Goal: Information Seeking & Learning: Find contact information

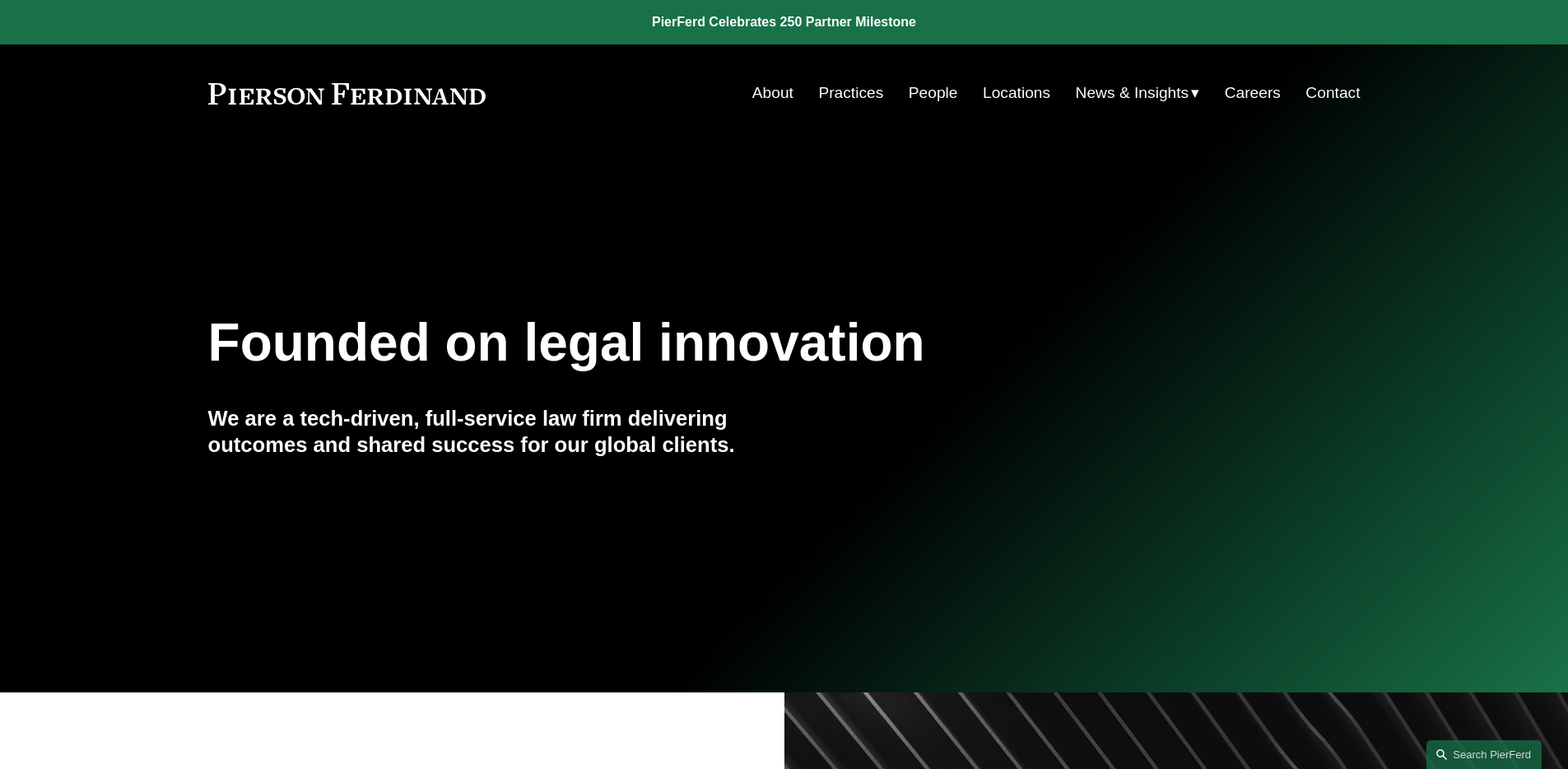
click at [946, 105] on link "People" at bounding box center [933, 93] width 49 height 31
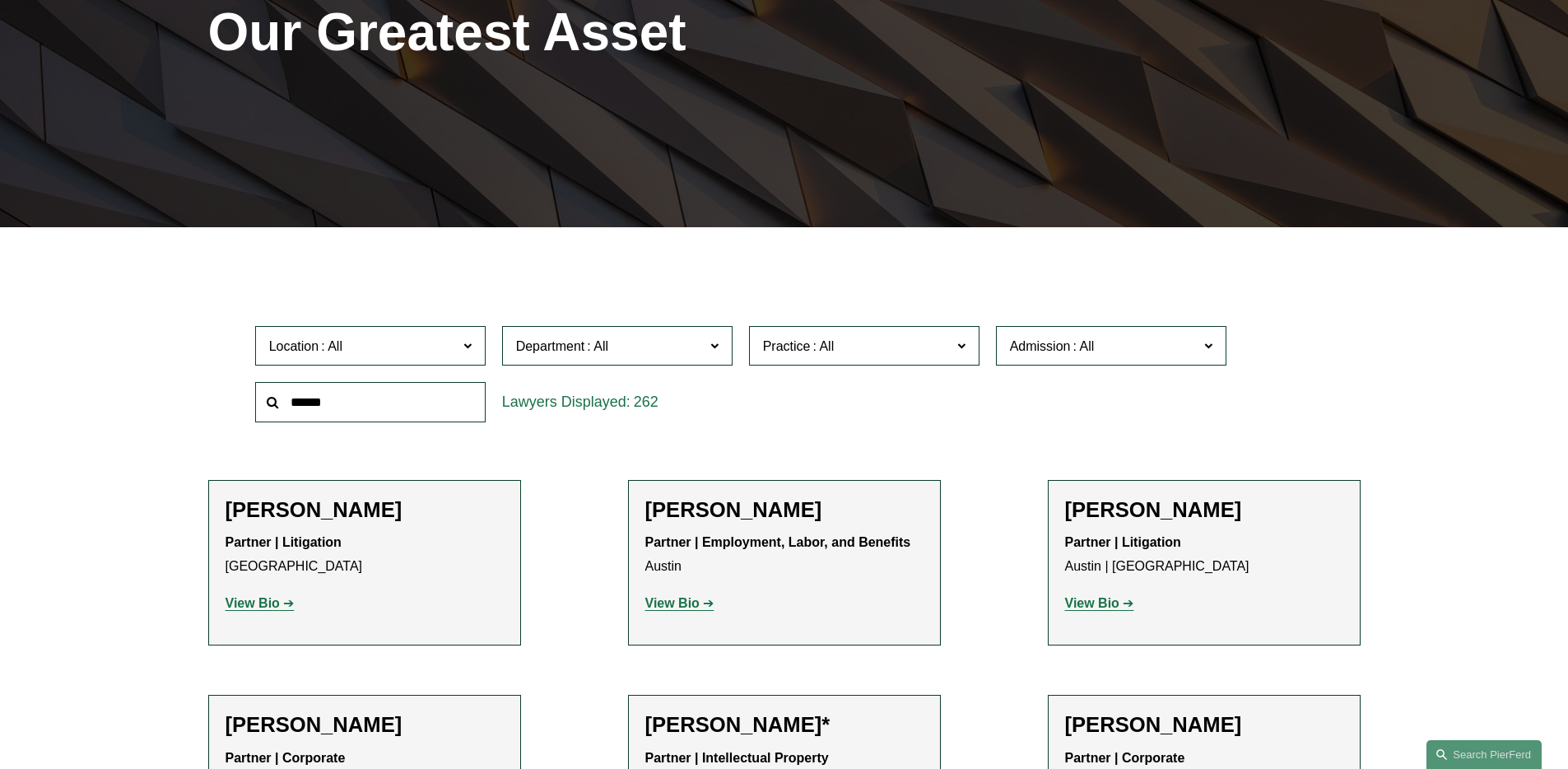
scroll to position [370, 0]
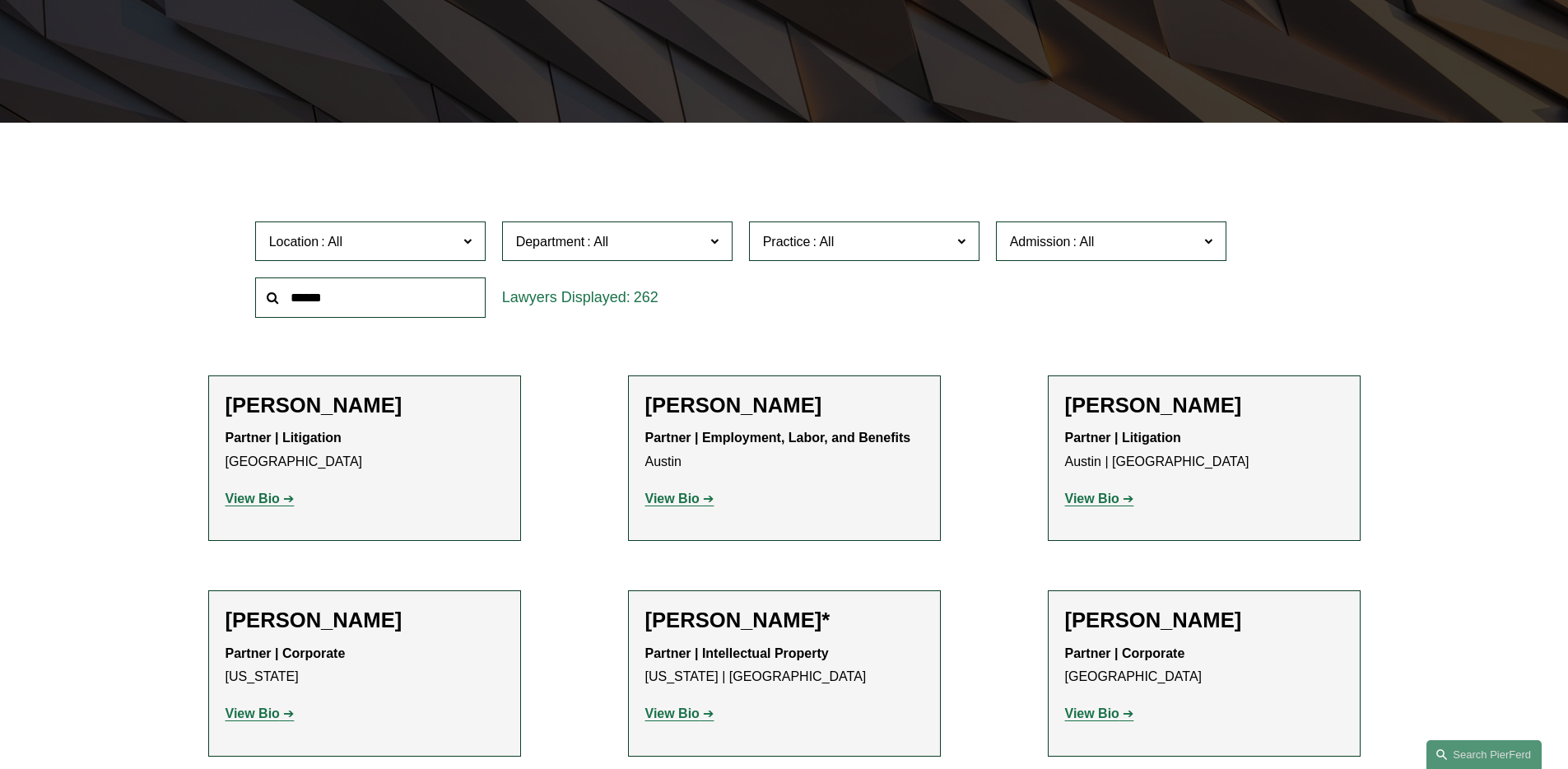
click at [1052, 262] on div "Admission All Arizona California Colorado Connecticut Delaware Denmark District…" at bounding box center [1112, 241] width 247 height 57
click at [1047, 256] on label "Admission" at bounding box center [1111, 242] width 230 height 41
click at [0, 0] on link "[US_STATE]" at bounding box center [0, 0] width 0 height 0
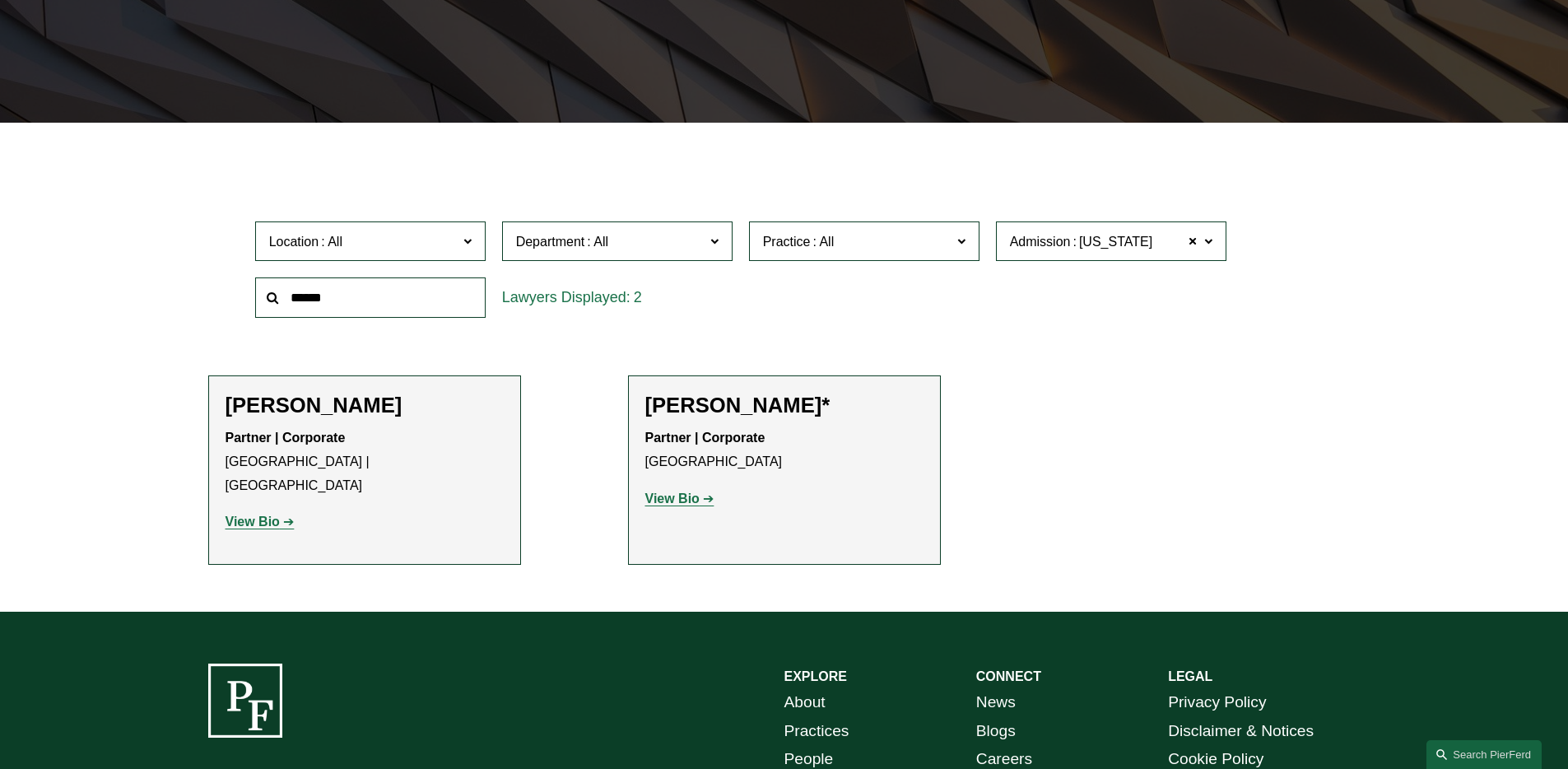
click at [692, 498] on strong "View Bio" at bounding box center [673, 498] width 55 height 14
click at [278, 515] on link "View Bio" at bounding box center [260, 522] width 69 height 14
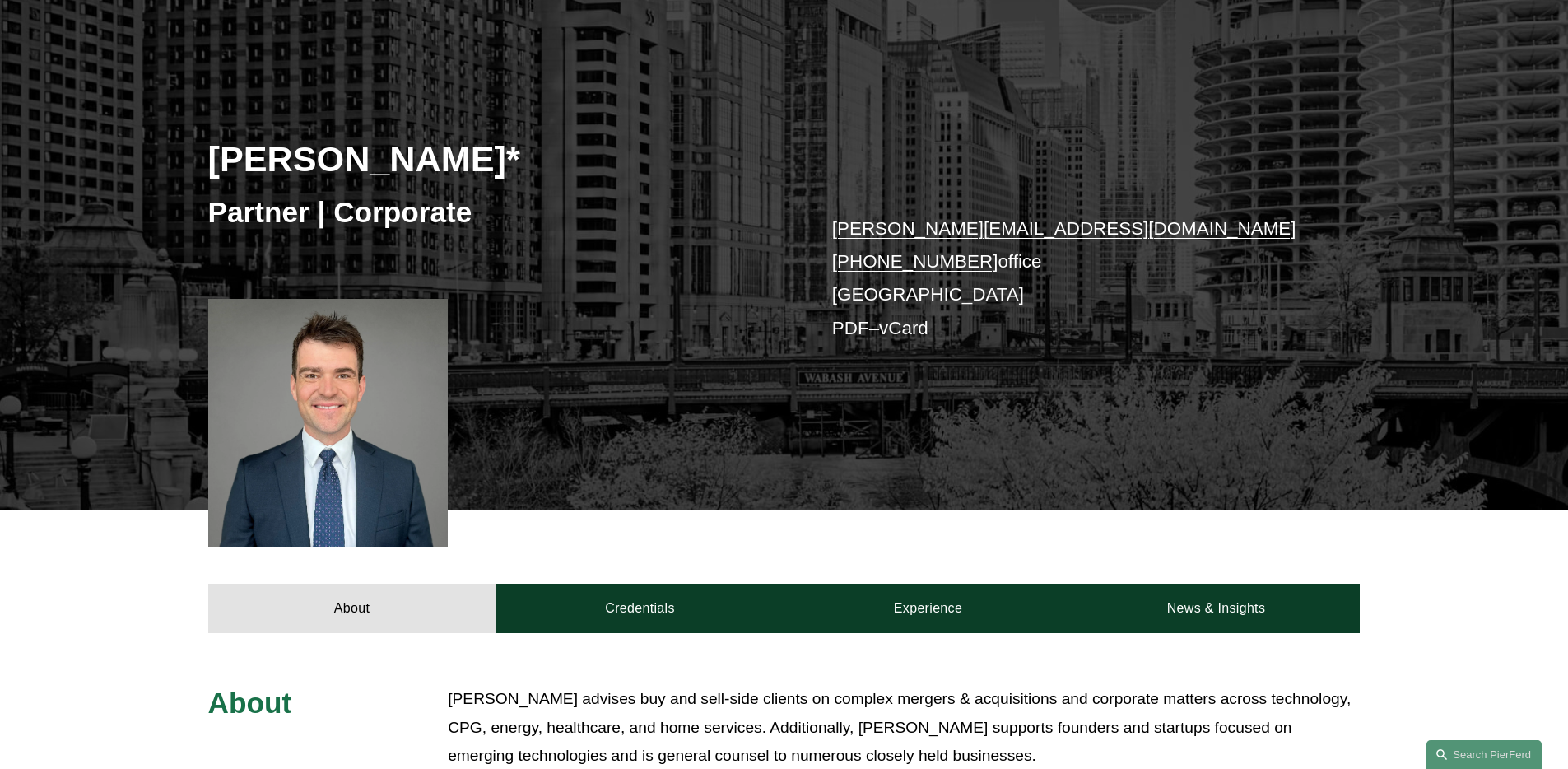
scroll to position [105, 0]
